Goal: Find specific page/section: Find specific page/section

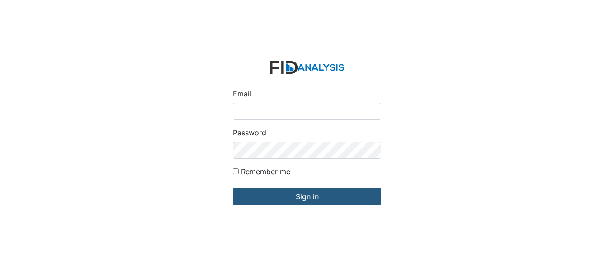
click at [252, 111] on input "Email" at bounding box center [307, 111] width 148 height 17
type input "[EMAIL_ADDRESS][DOMAIN_NAME]"
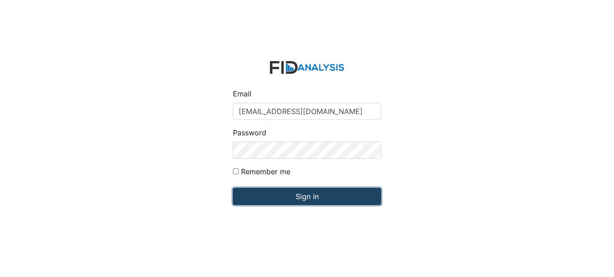
click at [312, 196] on input "Sign in" at bounding box center [307, 196] width 148 height 17
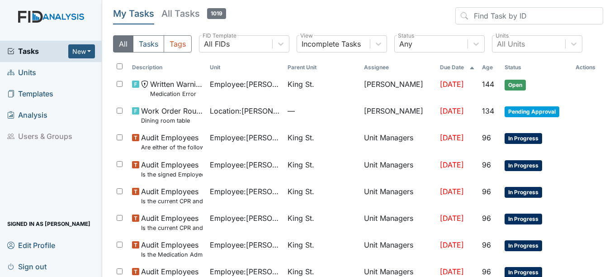
click at [30, 72] on span "Units" at bounding box center [21, 73] width 29 height 14
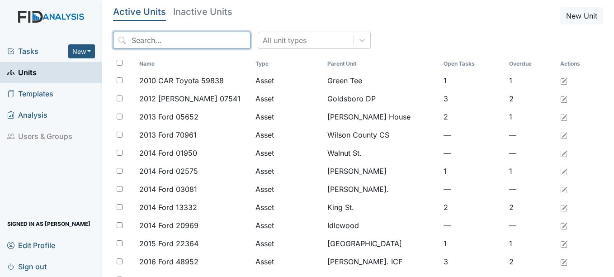
click at [180, 39] on input "search" at bounding box center [181, 40] width 137 height 17
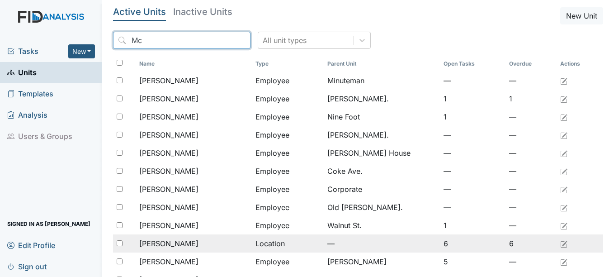
type input "Mc"
click at [170, 244] on span "[PERSON_NAME]" at bounding box center [168, 243] width 59 height 11
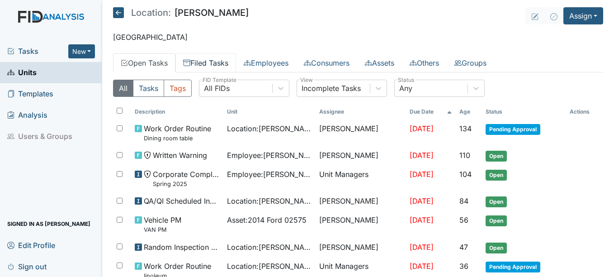
click at [226, 61] on link "Filed Tasks" at bounding box center [205, 62] width 61 height 19
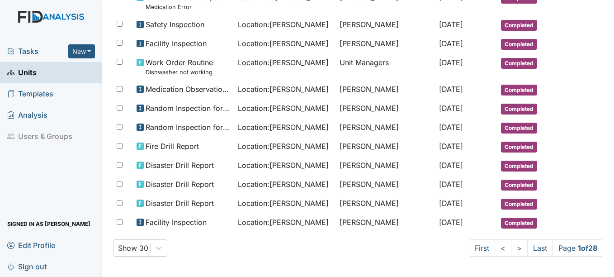
scroll to position [490, 0]
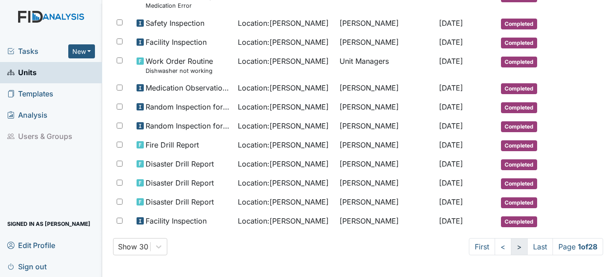
click at [511, 247] on link ">" at bounding box center [519, 246] width 17 height 17
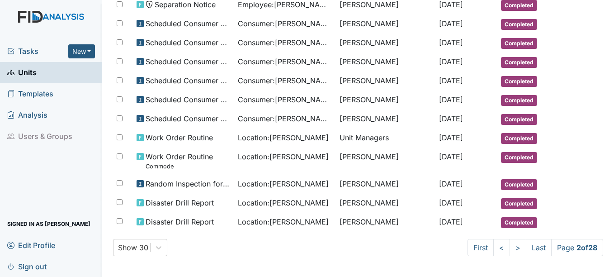
scroll to position [482, 0]
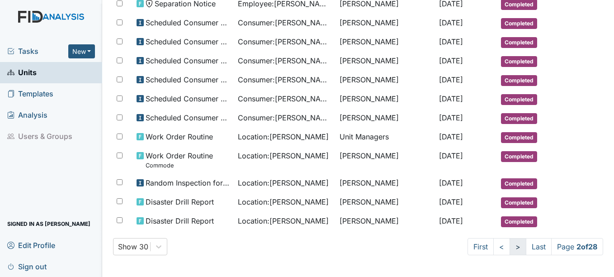
click at [510, 248] on link ">" at bounding box center [518, 246] width 17 height 17
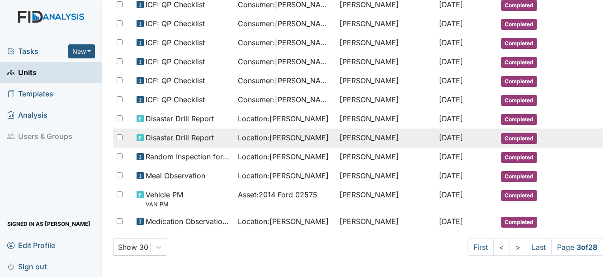
scroll to position [505, 0]
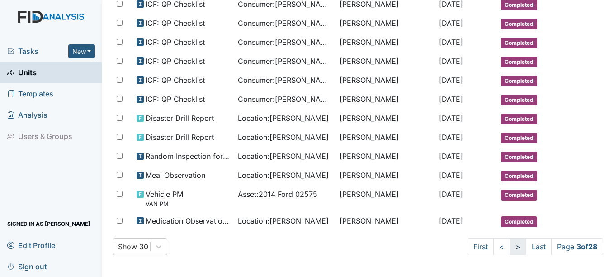
click at [510, 247] on link ">" at bounding box center [518, 246] width 17 height 17
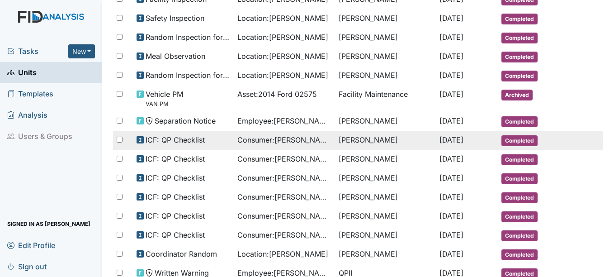
scroll to position [474, 0]
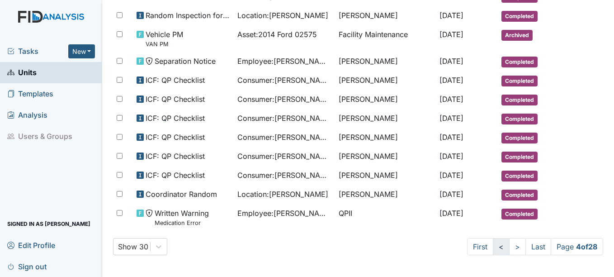
click at [493, 248] on link "<" at bounding box center [501, 246] width 17 height 17
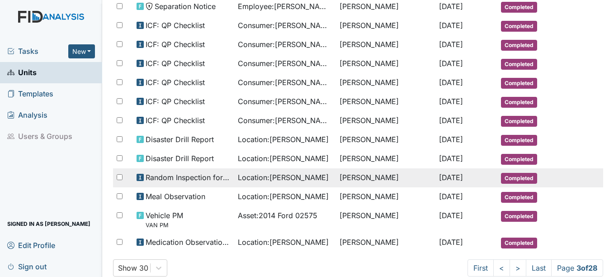
scroll to position [505, 0]
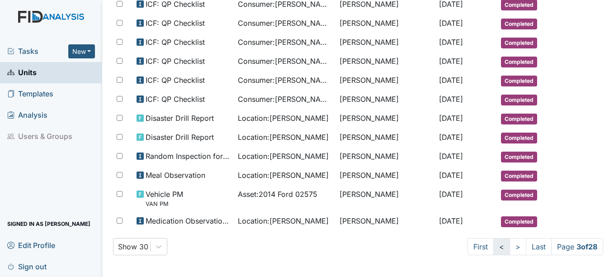
click at [493, 246] on link "<" at bounding box center [501, 246] width 17 height 17
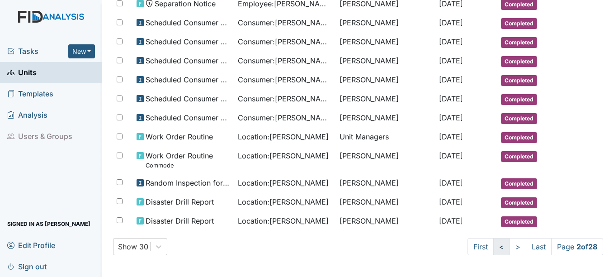
scroll to position [482, 0]
click at [493, 246] on link "<" at bounding box center [501, 246] width 17 height 17
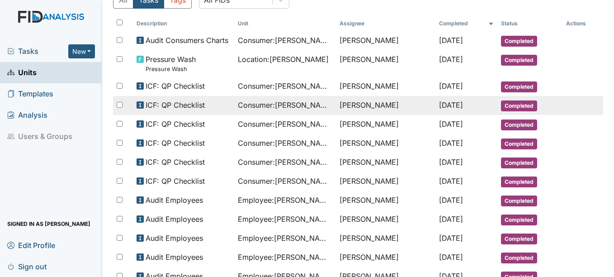
scroll to position [0, 0]
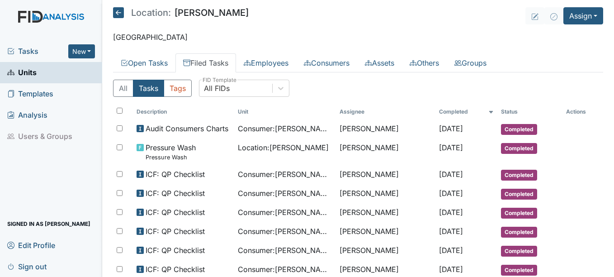
click at [32, 72] on span "Units" at bounding box center [21, 73] width 29 height 14
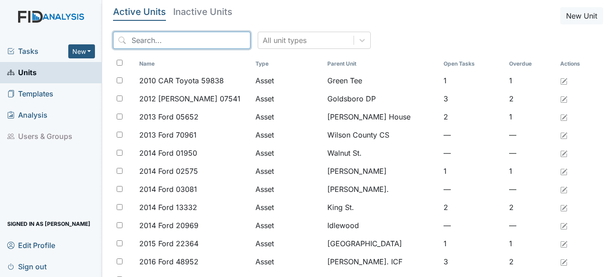
click at [184, 38] on input "search" at bounding box center [181, 40] width 137 height 17
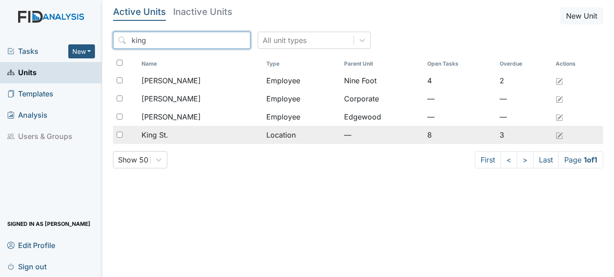
type input "king"
click at [163, 133] on span "King St." at bounding box center [155, 134] width 27 height 11
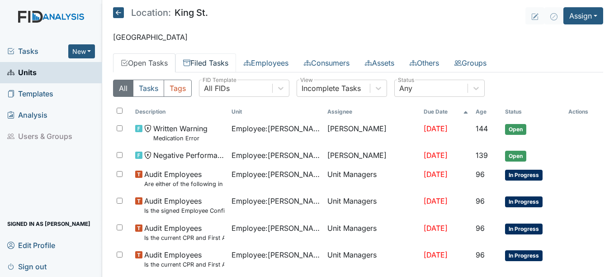
click at [222, 61] on link "Filed Tasks" at bounding box center [205, 62] width 61 height 19
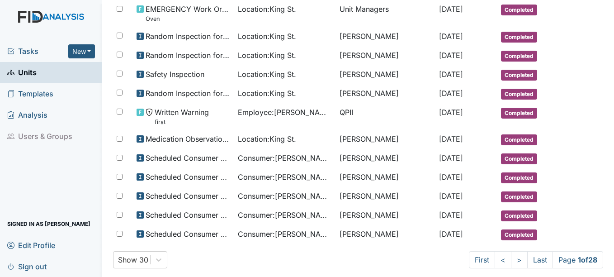
scroll to position [490, 0]
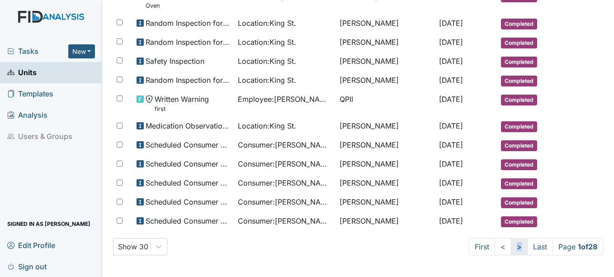
click at [511, 247] on link ">" at bounding box center [519, 246] width 17 height 17
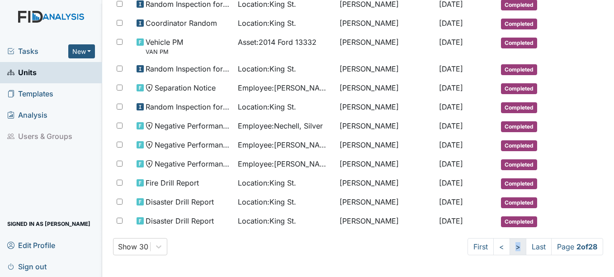
scroll to position [474, 0]
click at [510, 247] on link ">" at bounding box center [518, 246] width 17 height 17
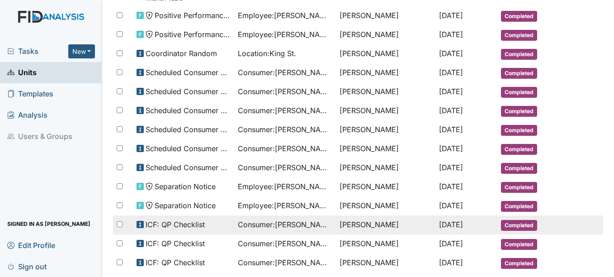
scroll to position [490, 0]
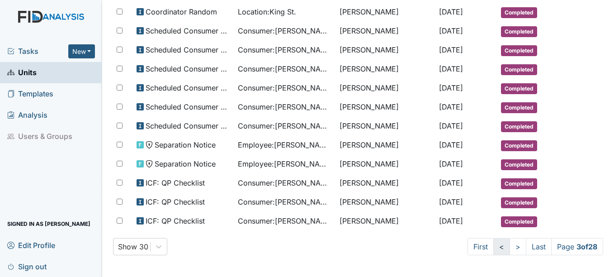
click at [493, 246] on link "<" at bounding box center [501, 246] width 17 height 17
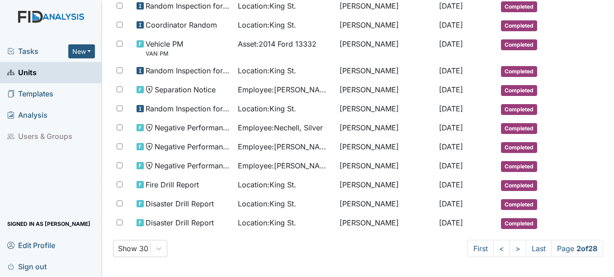
scroll to position [474, 0]
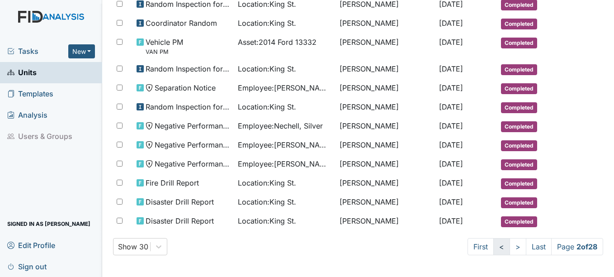
click at [493, 246] on link "<" at bounding box center [501, 246] width 17 height 17
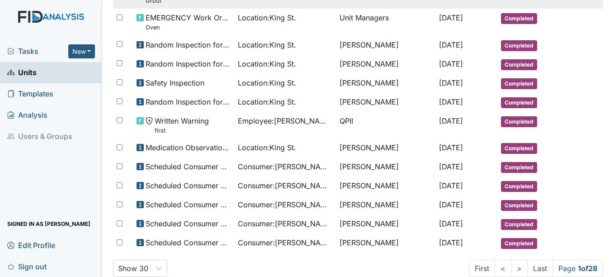
scroll to position [490, 0]
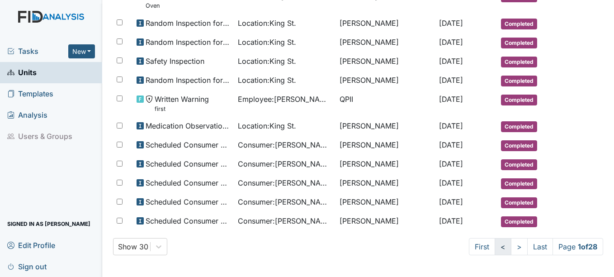
click at [495, 247] on link "<" at bounding box center [503, 246] width 17 height 17
click at [493, 246] on link "<" at bounding box center [501, 246] width 17 height 17
click at [509, 246] on link ">" at bounding box center [517, 246] width 17 height 17
click at [511, 246] on link ">" at bounding box center [519, 246] width 17 height 17
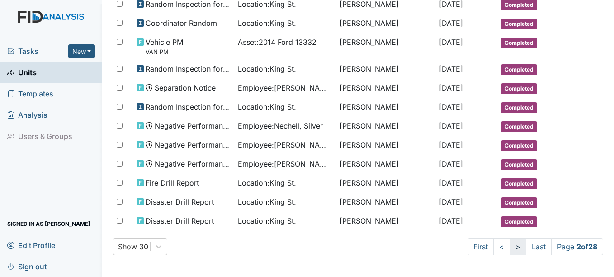
scroll to position [474, 0]
click at [510, 246] on link ">" at bounding box center [518, 246] width 17 height 17
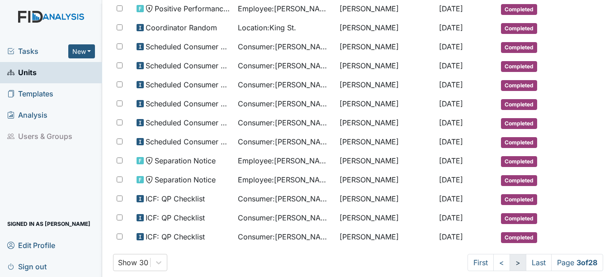
scroll to position [490, 0]
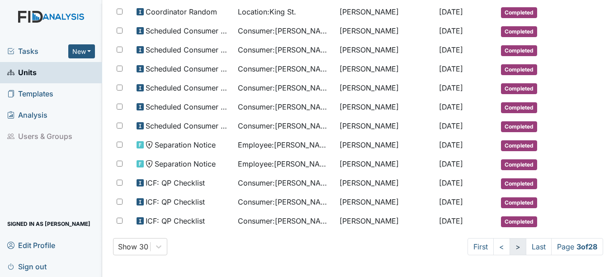
click at [510, 246] on link ">" at bounding box center [518, 246] width 17 height 17
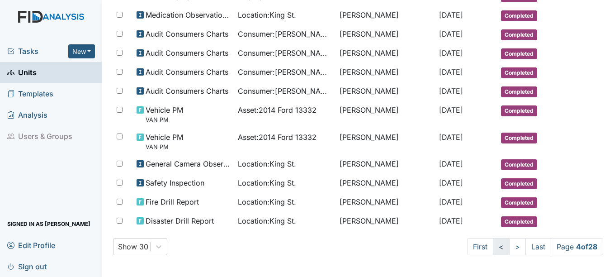
click at [493, 246] on link "<" at bounding box center [501, 246] width 17 height 17
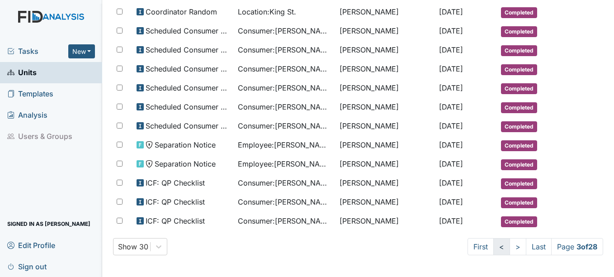
click at [493, 247] on link "<" at bounding box center [501, 246] width 17 height 17
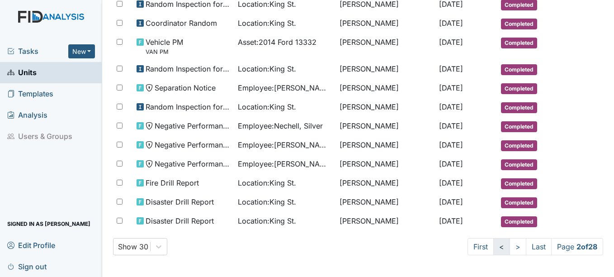
scroll to position [458, 0]
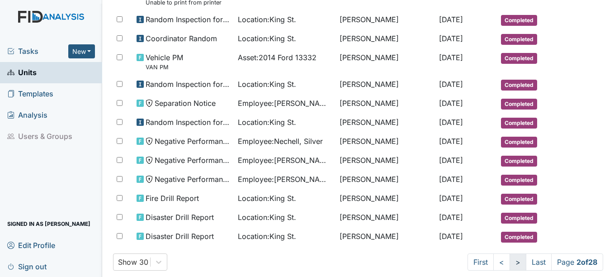
click at [510, 262] on link ">" at bounding box center [518, 261] width 17 height 17
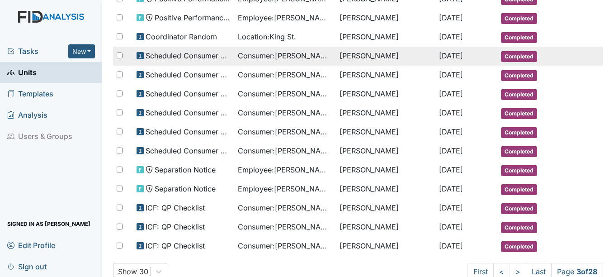
scroll to position [490, 0]
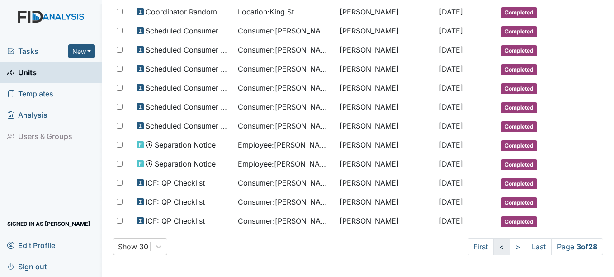
click at [493, 247] on link "<" at bounding box center [501, 246] width 17 height 17
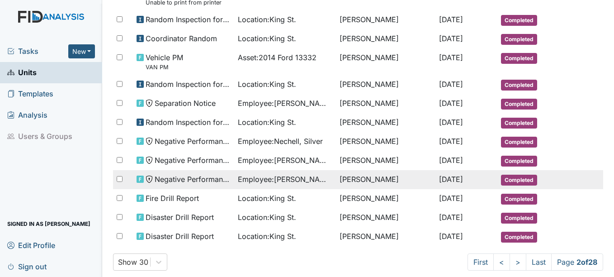
scroll to position [474, 0]
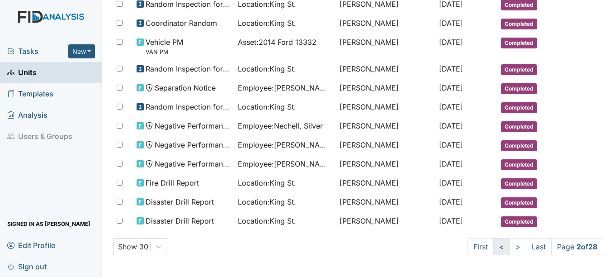
click at [493, 246] on link "<" at bounding box center [501, 246] width 17 height 17
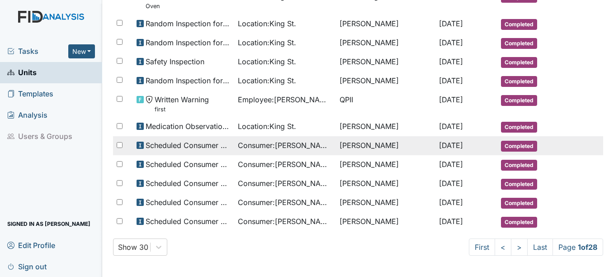
scroll to position [490, 0]
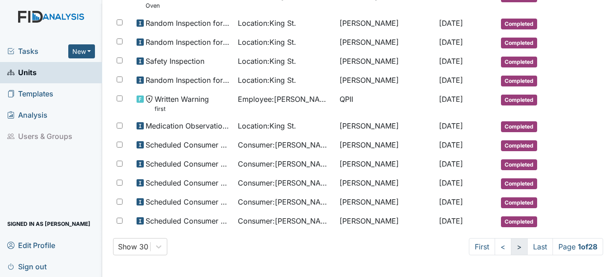
click at [511, 248] on link ">" at bounding box center [519, 246] width 17 height 17
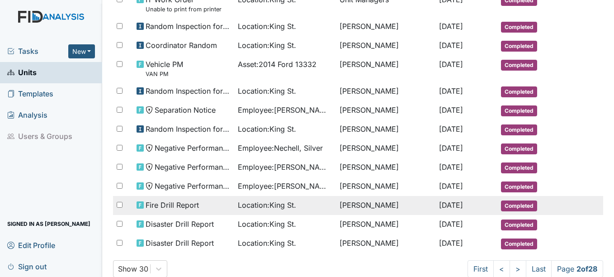
scroll to position [474, 0]
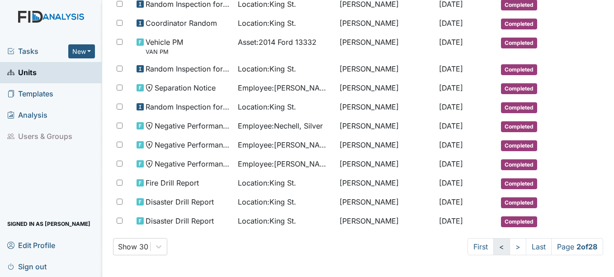
click at [493, 246] on link "<" at bounding box center [501, 246] width 17 height 17
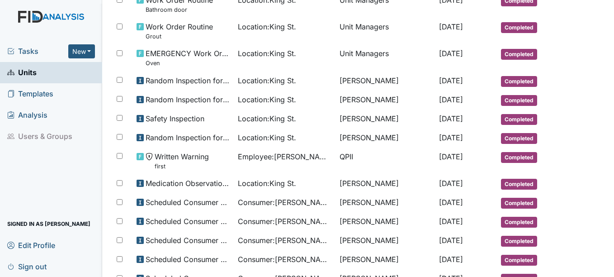
scroll to position [482, 0]
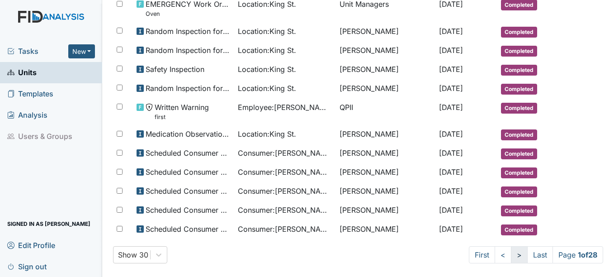
click at [511, 255] on link ">" at bounding box center [519, 254] width 17 height 17
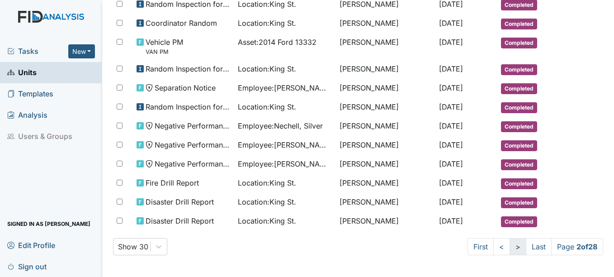
scroll to position [474, 0]
click at [510, 247] on link ">" at bounding box center [518, 246] width 17 height 17
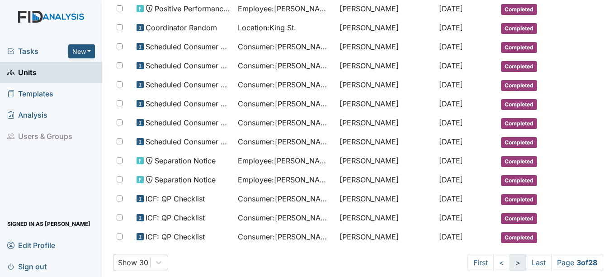
scroll to position [490, 0]
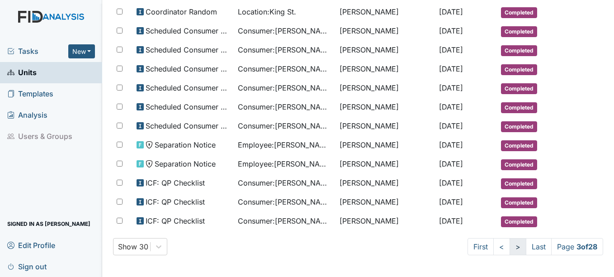
click at [510, 245] on link ">" at bounding box center [518, 246] width 17 height 17
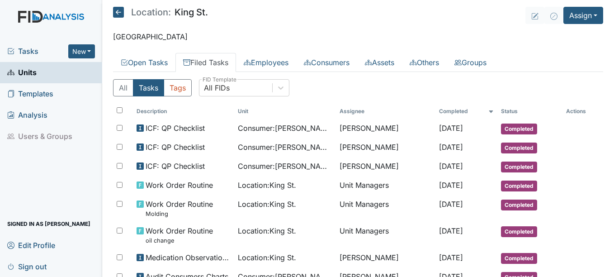
scroll to position [0, 0]
click at [34, 70] on span "Units" at bounding box center [21, 73] width 29 height 14
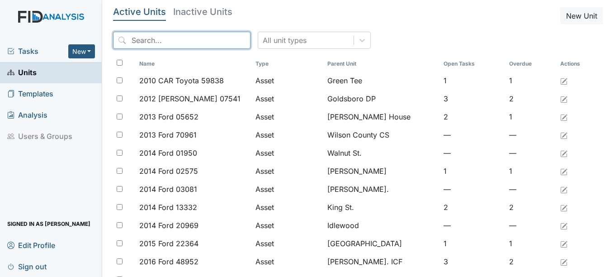
click at [174, 37] on input "search" at bounding box center [181, 40] width 137 height 17
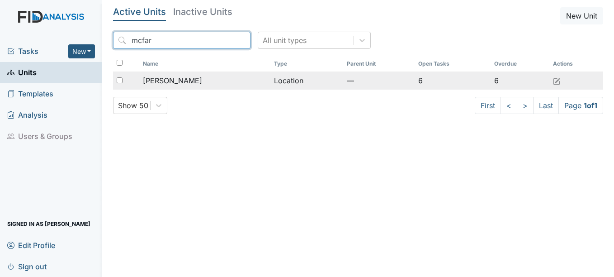
type input "mcfar"
click at [177, 79] on span "[PERSON_NAME]" at bounding box center [172, 80] width 59 height 11
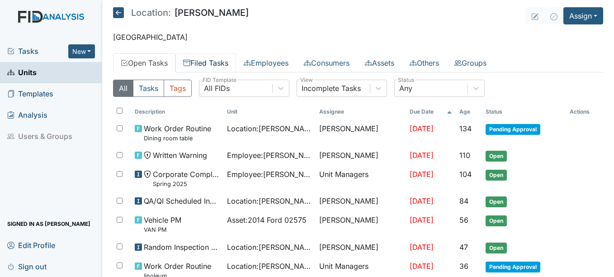
click at [220, 61] on link "Filed Tasks" at bounding box center [205, 62] width 61 height 19
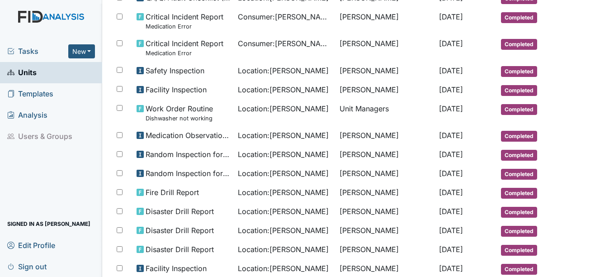
scroll to position [490, 0]
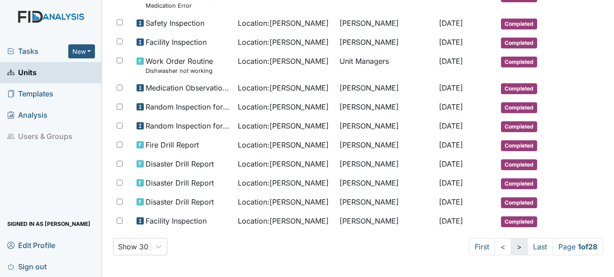
click at [511, 247] on link ">" at bounding box center [519, 246] width 17 height 17
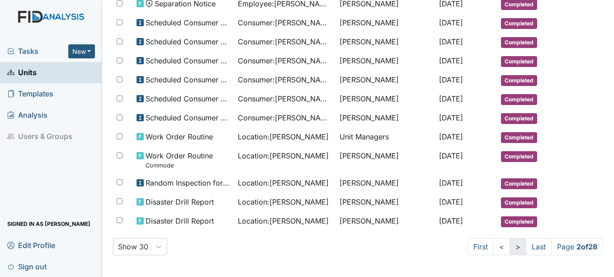
click at [510, 247] on link ">" at bounding box center [518, 246] width 17 height 17
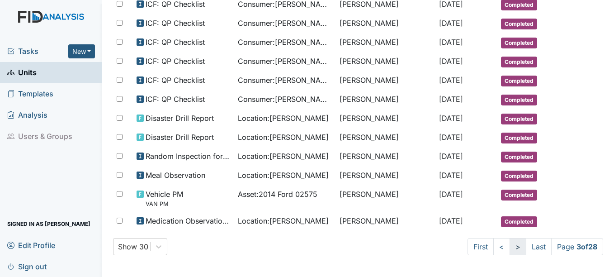
click at [510, 246] on link ">" at bounding box center [518, 246] width 17 height 17
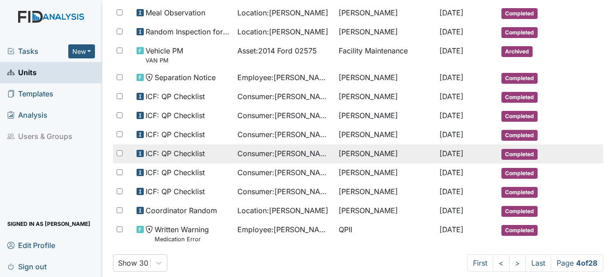
scroll to position [474, 0]
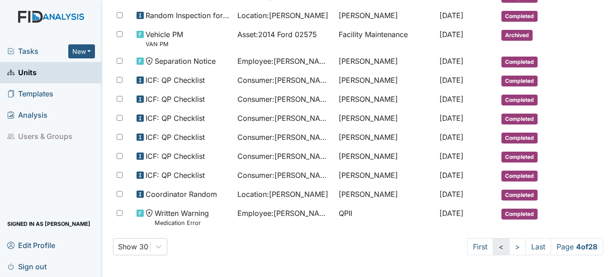
click at [493, 247] on link "<" at bounding box center [501, 246] width 17 height 17
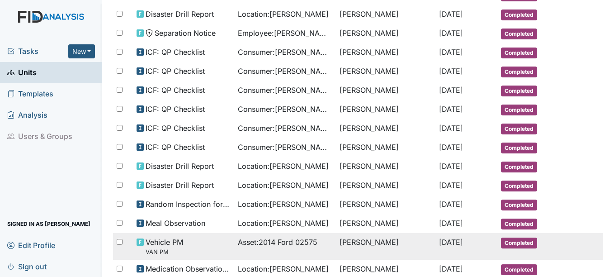
scroll to position [415, 0]
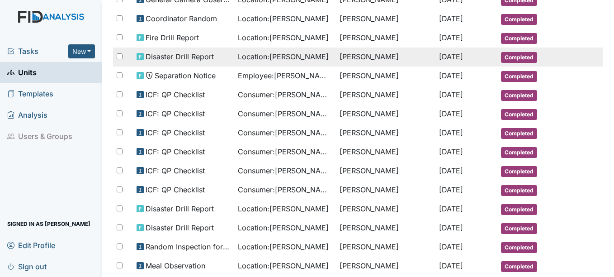
click at [455, 55] on span "[DATE]" at bounding box center [451, 56] width 24 height 9
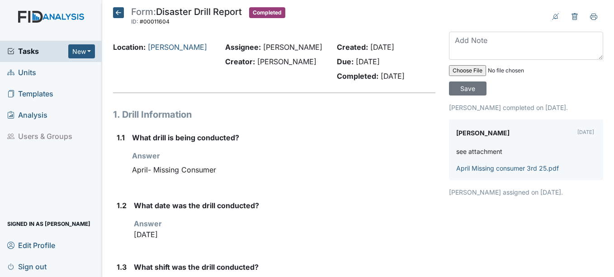
click at [116, 14] on icon at bounding box center [118, 12] width 11 height 11
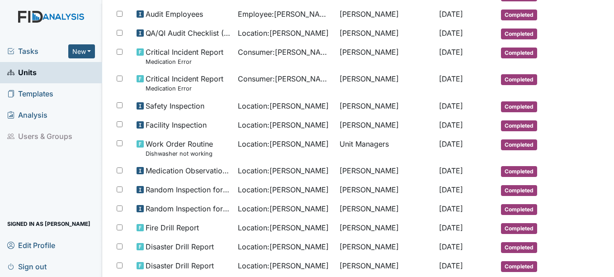
scroll to position [490, 0]
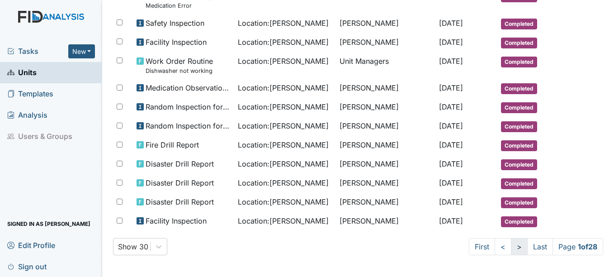
click at [511, 246] on link ">" at bounding box center [519, 246] width 17 height 17
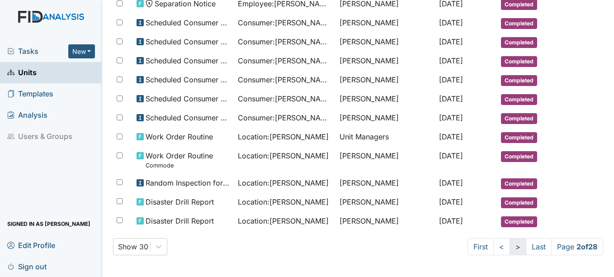
scroll to position [482, 0]
click at [510, 247] on link ">" at bounding box center [518, 246] width 17 height 17
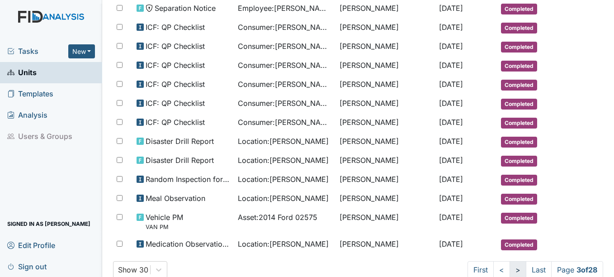
scroll to position [505, 0]
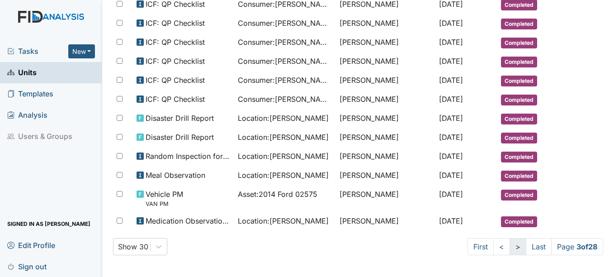
click at [510, 245] on link ">" at bounding box center [518, 246] width 17 height 17
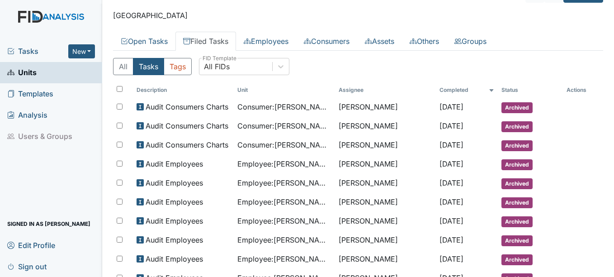
scroll to position [0, 0]
